Goal: Download file/media

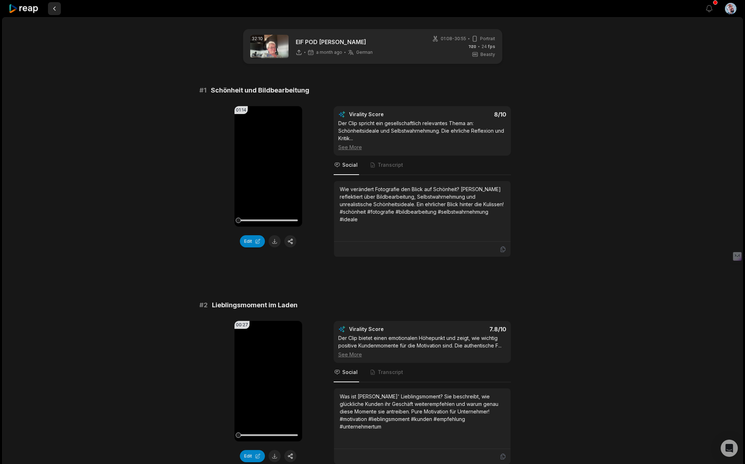
click at [53, 7] on button at bounding box center [54, 8] width 13 height 13
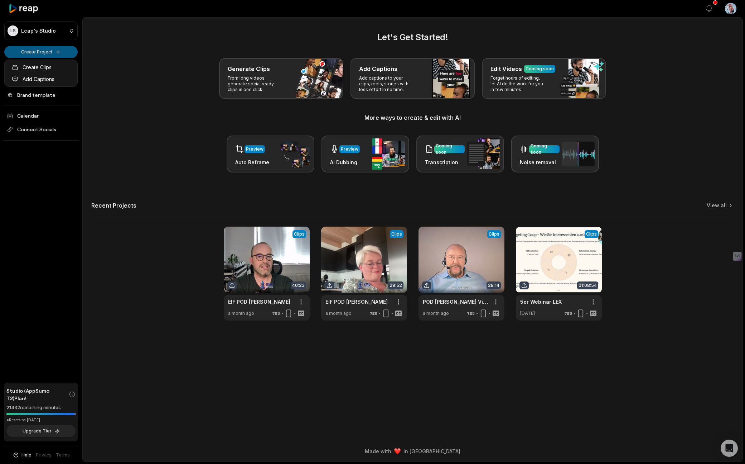
click at [43, 51] on html "LS Lcap's Studio Create Project Home Projects Brand template Calendar Connect S…" at bounding box center [372, 232] width 745 height 464
click at [38, 66] on link "Create Clips" at bounding box center [41, 67] width 70 height 12
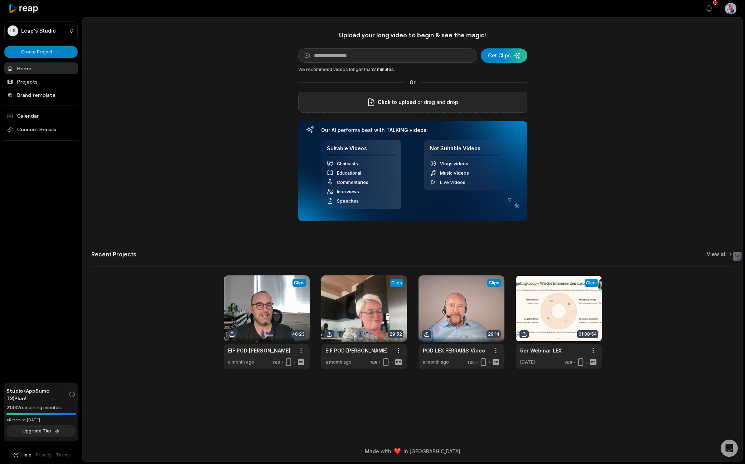
click at [401, 104] on span "Click to upload" at bounding box center [397, 102] width 38 height 9
click at [0, 0] on input "Click to upload" at bounding box center [0, 0] width 0 height 0
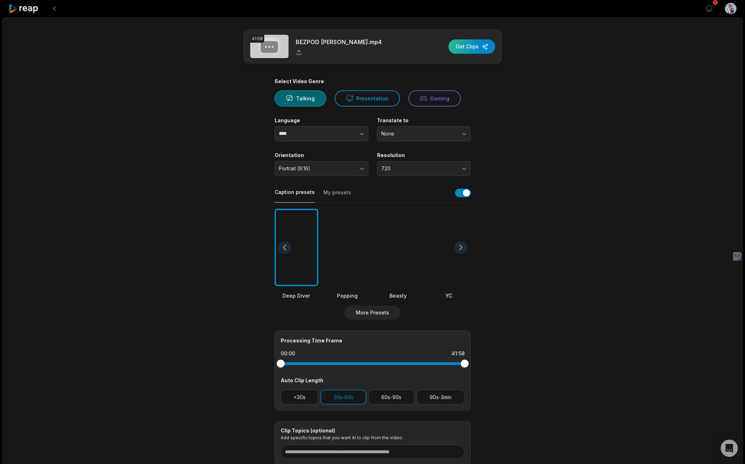
click at [469, 47] on div "button" at bounding box center [472, 46] width 47 height 14
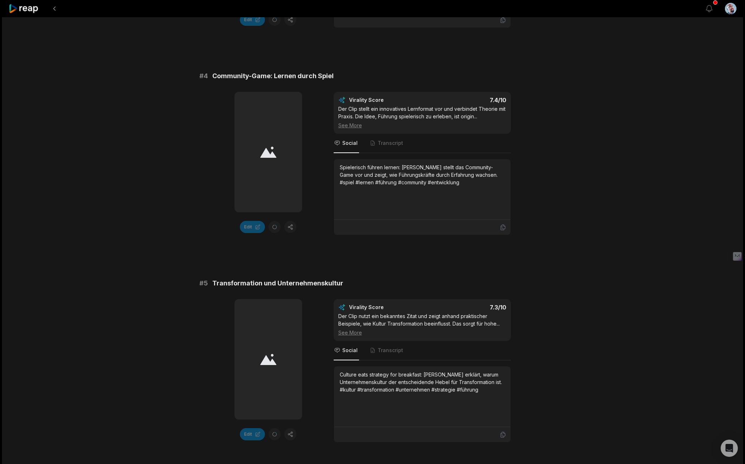
scroll to position [701, 0]
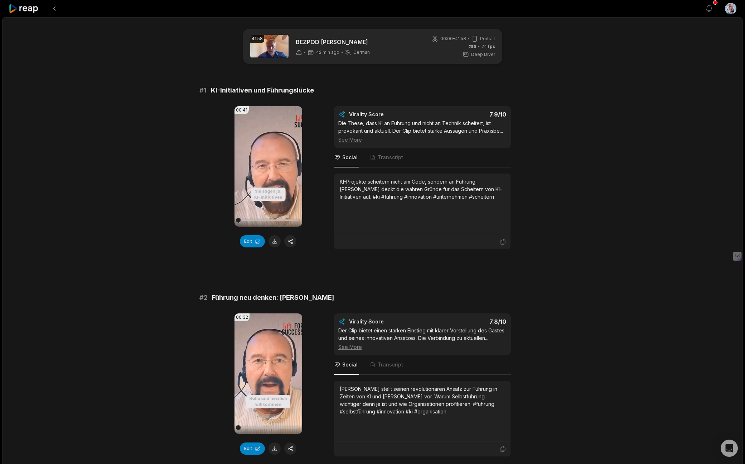
scroll to position [643, 0]
click at [275, 243] on button at bounding box center [275, 241] width 12 height 12
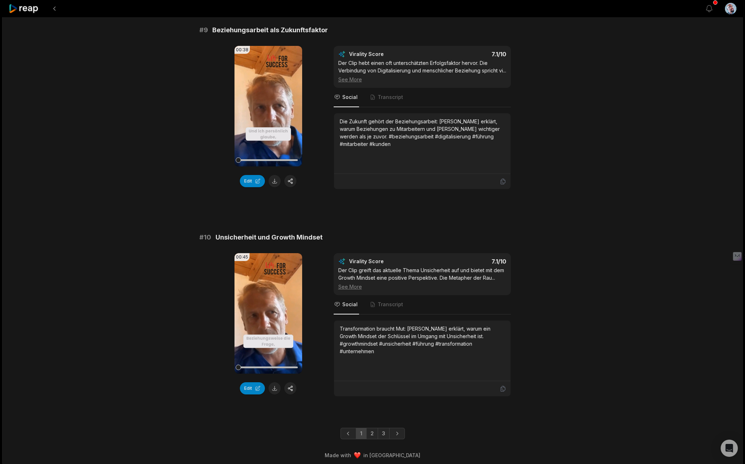
scroll to position [1735, 0]
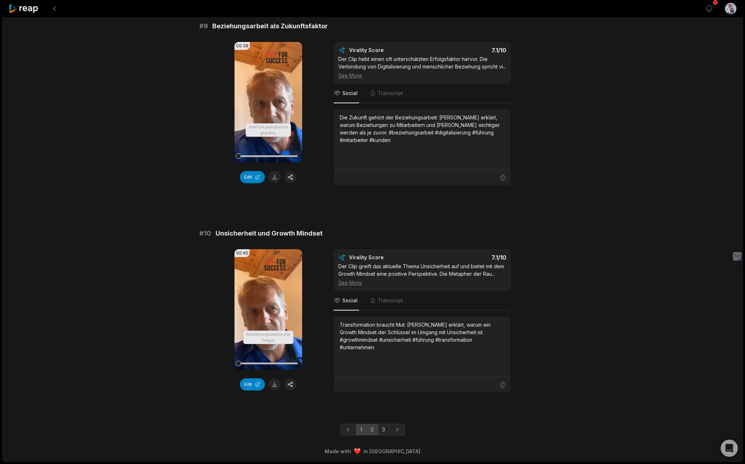
click at [371, 431] on link "2" at bounding box center [372, 428] width 12 height 11
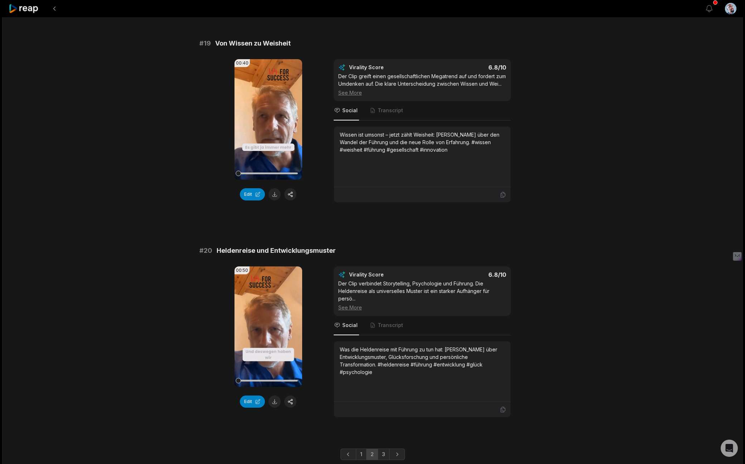
scroll to position [1766, 0]
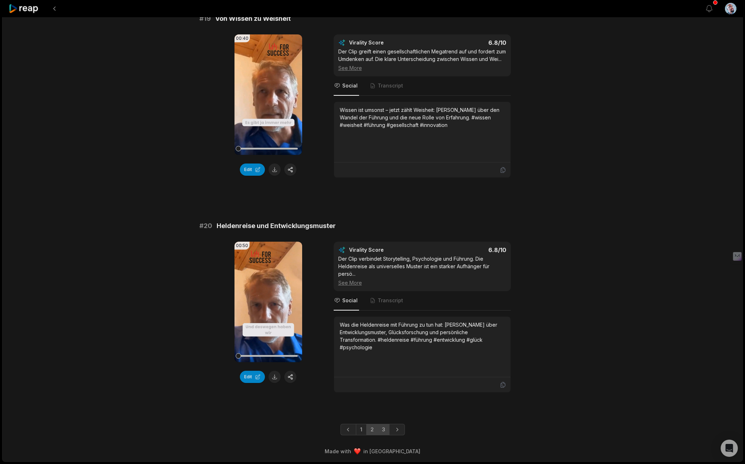
click at [383, 430] on link "3" at bounding box center [384, 428] width 12 height 11
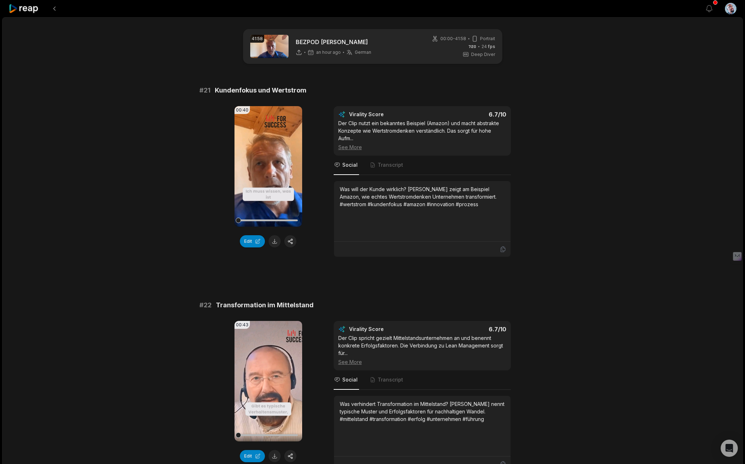
click at [299, 50] on icon at bounding box center [299, 52] width 6 height 6
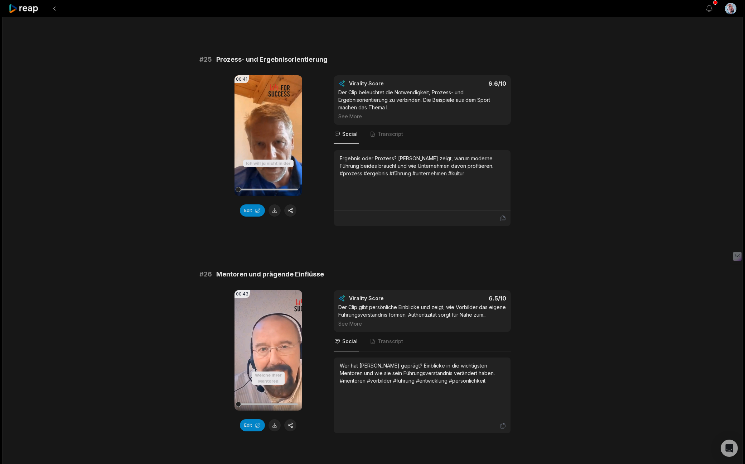
scroll to position [930, 0]
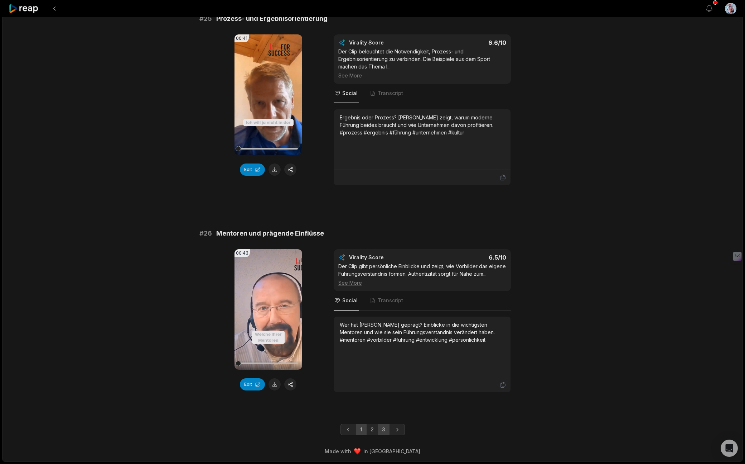
click at [361, 428] on link "1" at bounding box center [361, 428] width 11 height 11
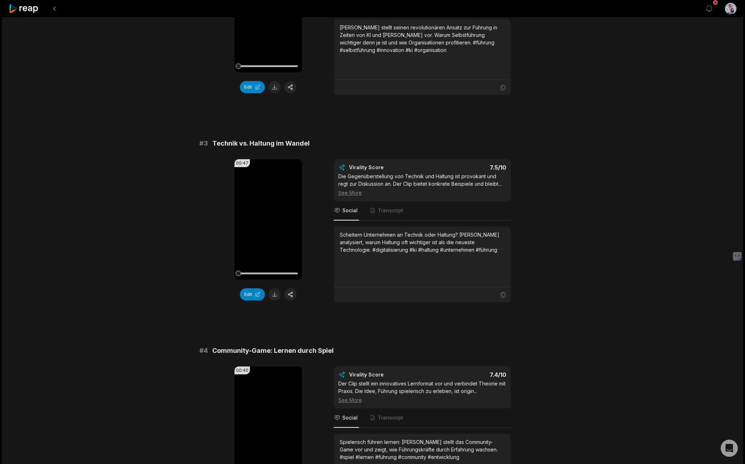
scroll to position [0, 0]
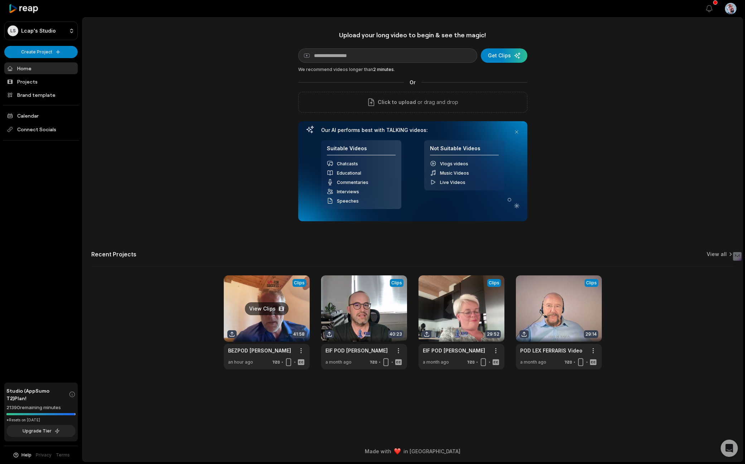
click at [267, 307] on link at bounding box center [267, 322] width 86 height 94
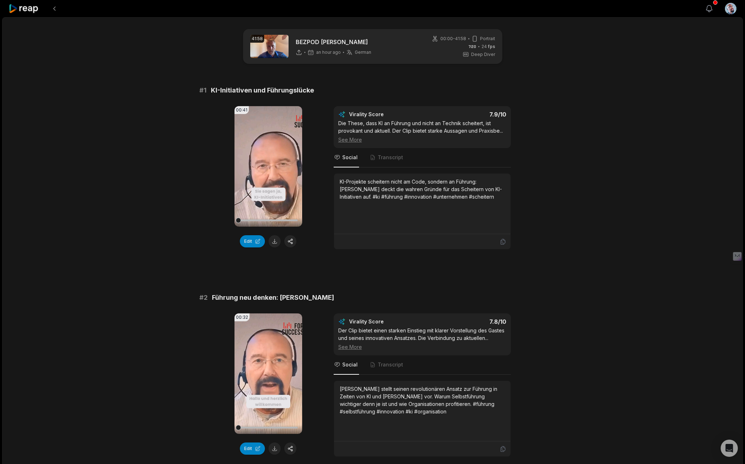
click at [708, 8] on icon "button" at bounding box center [709, 8] width 9 height 9
